Goal: Task Accomplishment & Management: Manage account settings

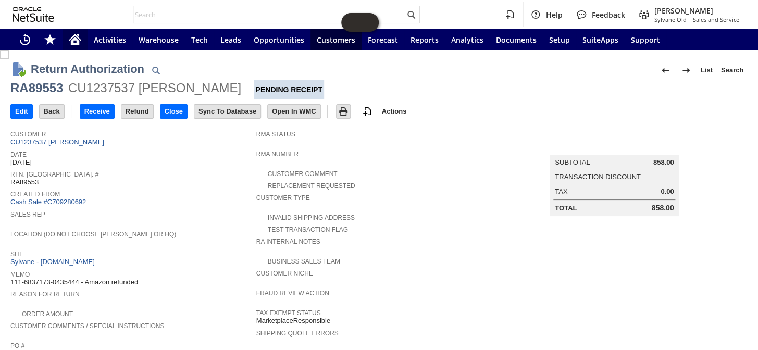
click at [79, 48] on div "Home" at bounding box center [75, 39] width 25 height 21
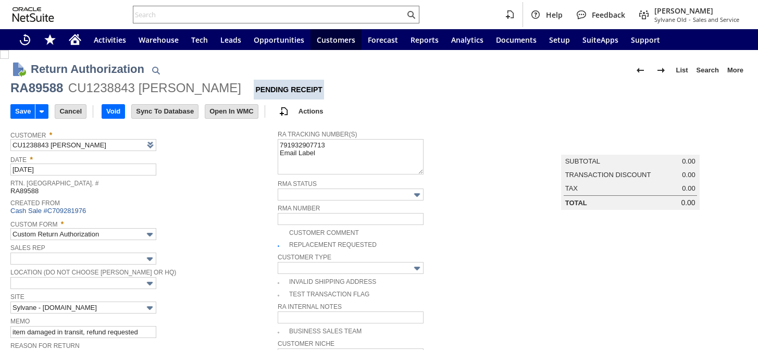
type input "Add"
type input "Copy Previous"
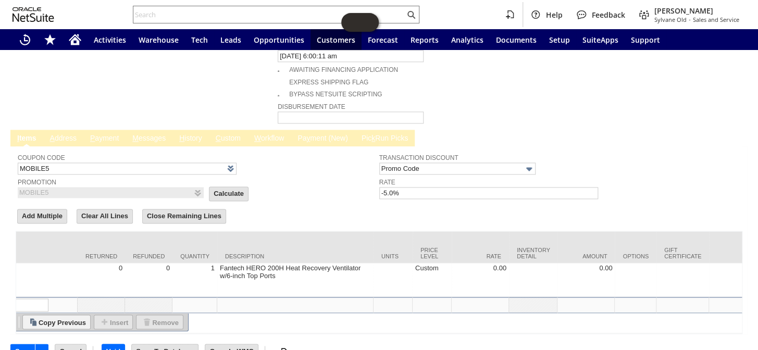
scroll to position [0, 154]
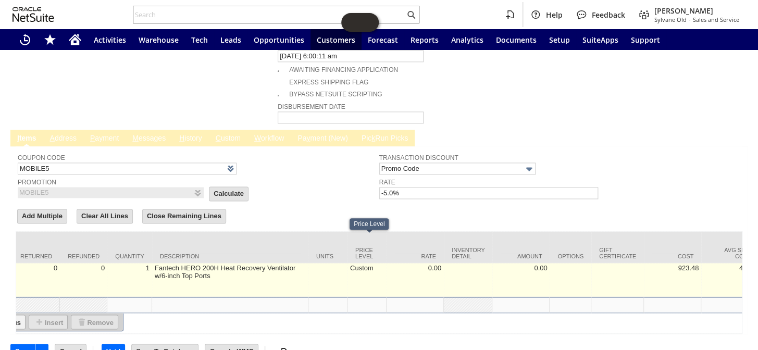
click at [363, 263] on td "Custom" at bounding box center [367, 280] width 39 height 34
type input "Custom"
type input "fn13372"
type input "OK"
type input "Make Copy"
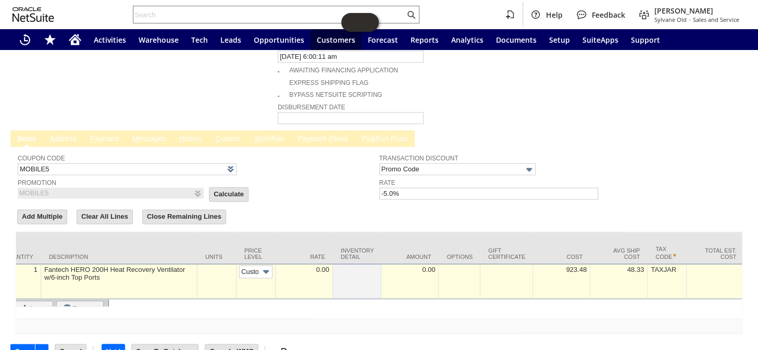
scroll to position [0, 5]
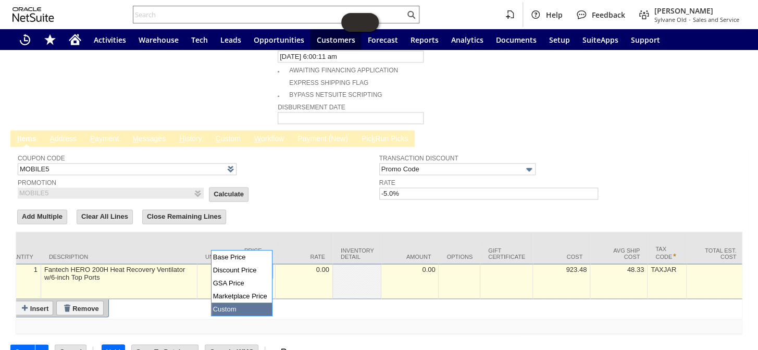
click at [267, 266] on img at bounding box center [266, 272] width 12 height 12
type input "Base Price"
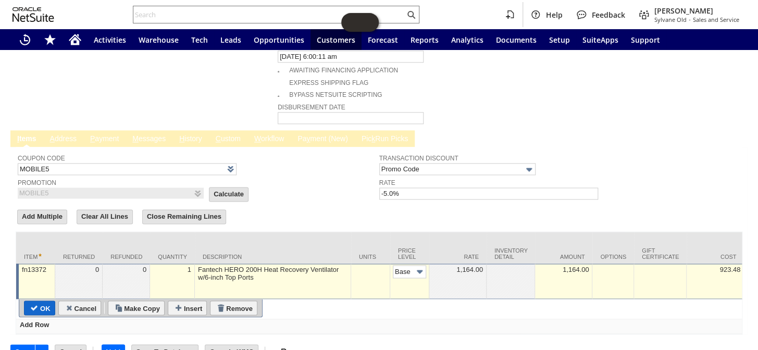
click at [44, 301] on input "OK" at bounding box center [39, 308] width 30 height 14
type input "Add"
type input "Copy Previous"
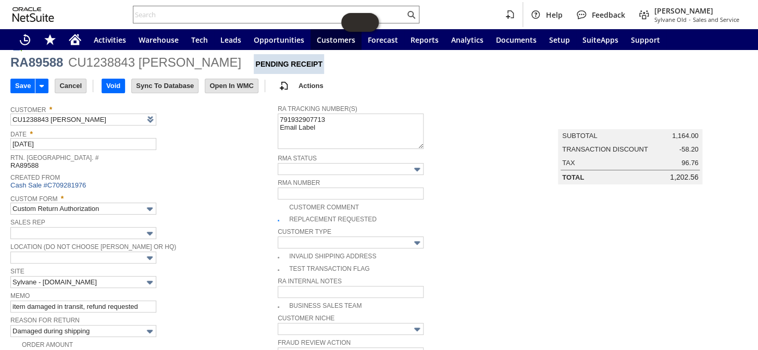
scroll to position [22, 0]
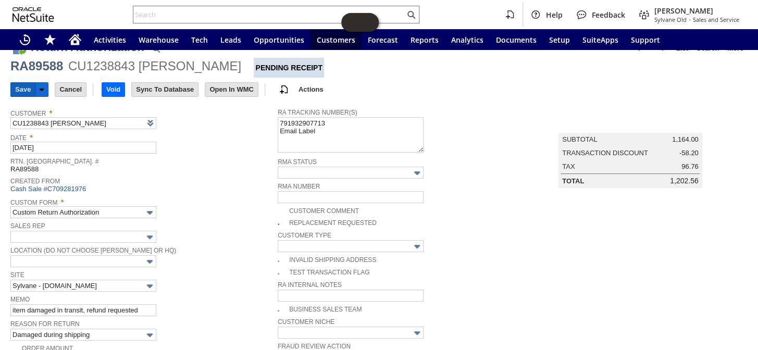
click at [19, 90] on input "Save" at bounding box center [23, 90] width 24 height 14
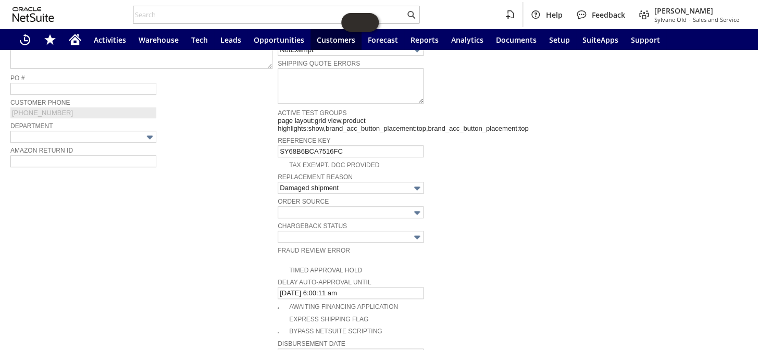
scroll to position [496, 0]
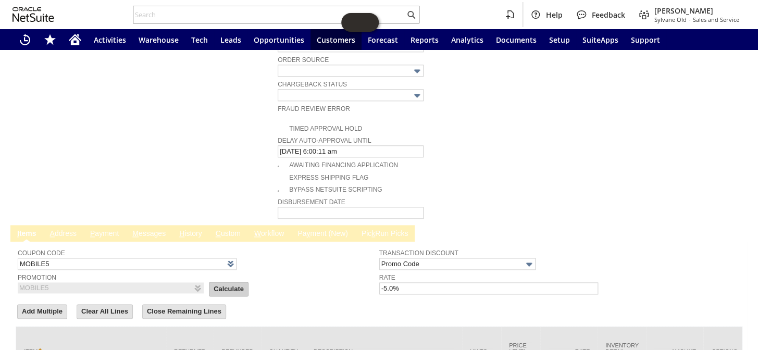
click at [209, 282] on input "Calculate" at bounding box center [228, 289] width 39 height 14
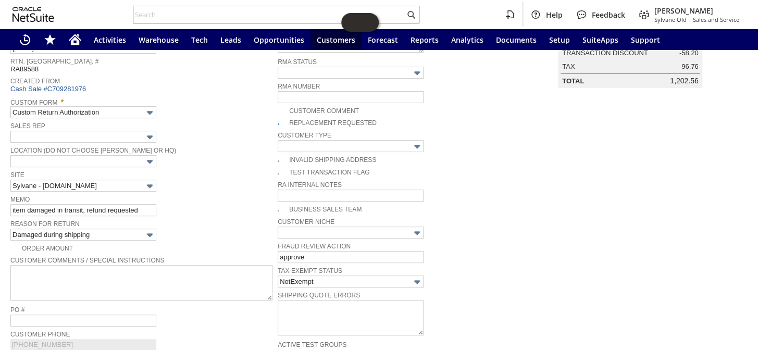
scroll to position [22, 0]
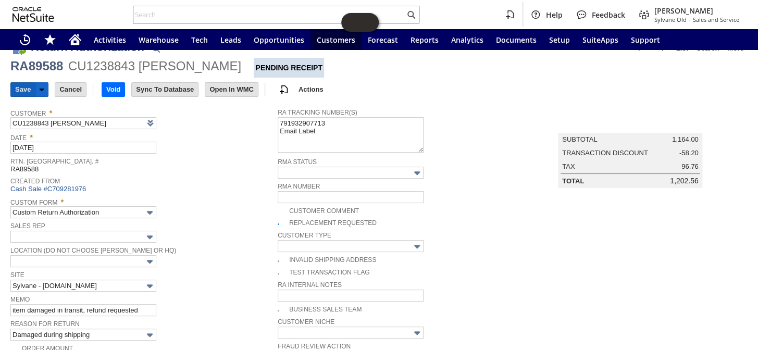
click at [19, 92] on input "Save" at bounding box center [23, 90] width 24 height 14
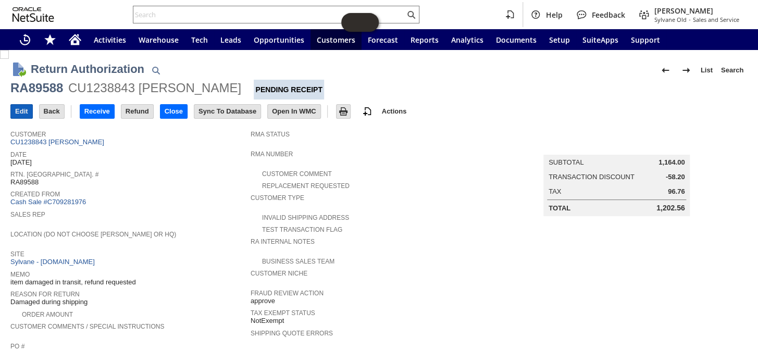
click at [14, 112] on input "Edit" at bounding box center [21, 112] width 21 height 14
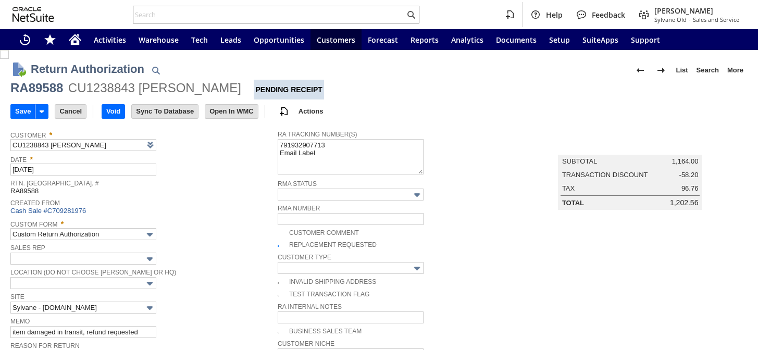
click at [9, 59] on img at bounding box center [4, 54] width 9 height 9
checkbox input "false"
type input "Add"
type input "Copy Previous"
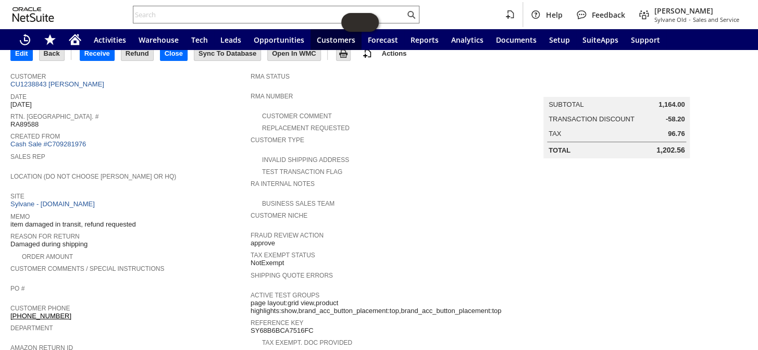
scroll to position [94, 0]
click at [76, 34] on icon "Home" at bounding box center [75, 39] width 13 height 13
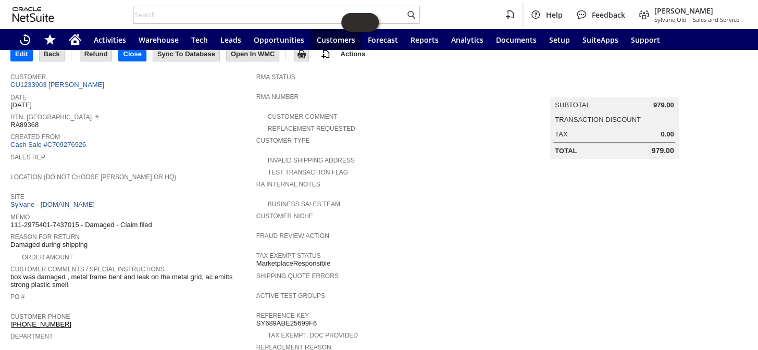
scroll to position [13, 0]
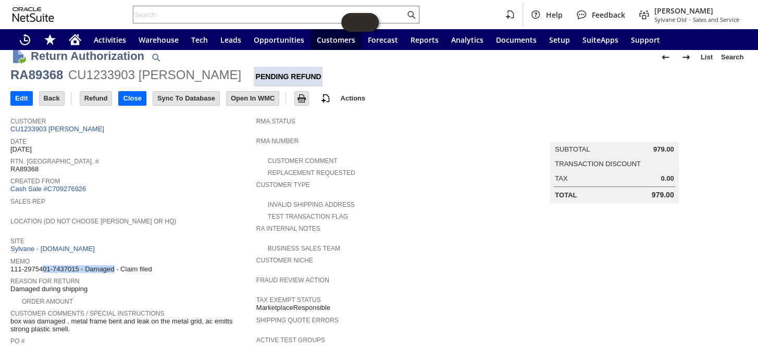
drag, startPoint x: 79, startPoint y: 259, endPoint x: 11, endPoint y: 258, distance: 67.7
click at [11, 265] on span "111-2975401-7437015 - Damaged - Claim filed" at bounding box center [81, 269] width 142 height 8
copy span "111-2975401-7437015"
click at [48, 130] on link "CU1233903 Ella Pais" at bounding box center [58, 129] width 96 height 8
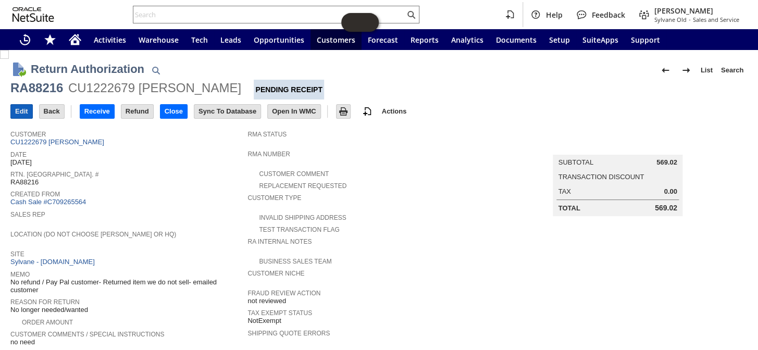
click at [19, 113] on input "Edit" at bounding box center [21, 112] width 21 height 14
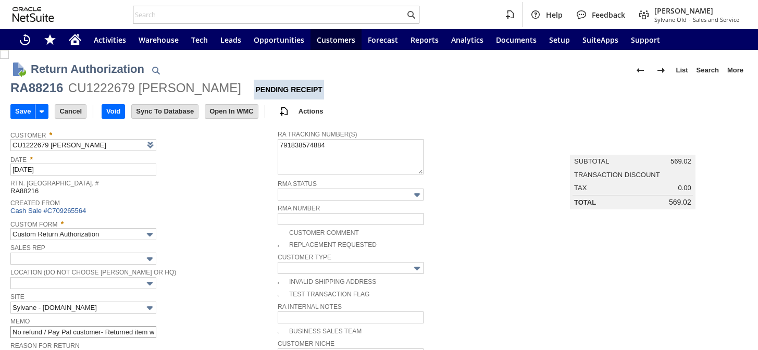
type input "Add"
type input "Copy Previous"
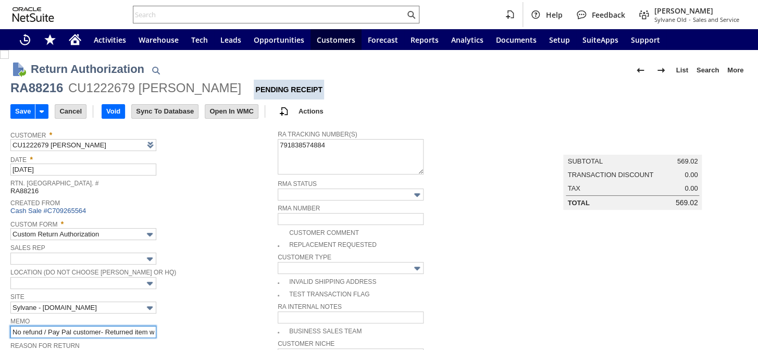
click at [12, 328] on input "No refund / Pay Pal customer- Returned item we do not sell- emailed customer" at bounding box center [83, 332] width 146 height 12
type input "case decided in our favor / No refund / Pay Pal customer- Returned item we do n…"
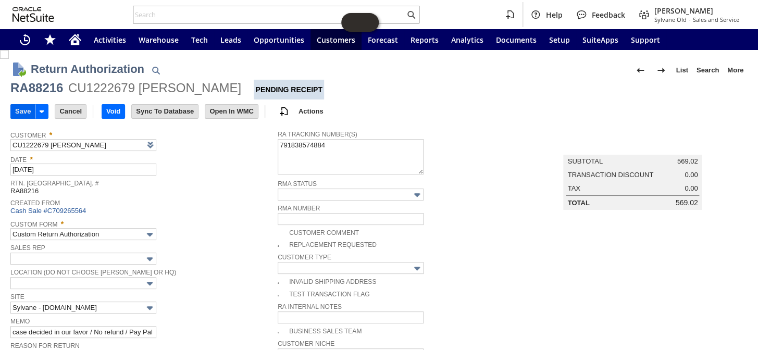
click at [16, 112] on input "Save" at bounding box center [23, 112] width 24 height 14
